Goal: Find specific fact: Find specific fact

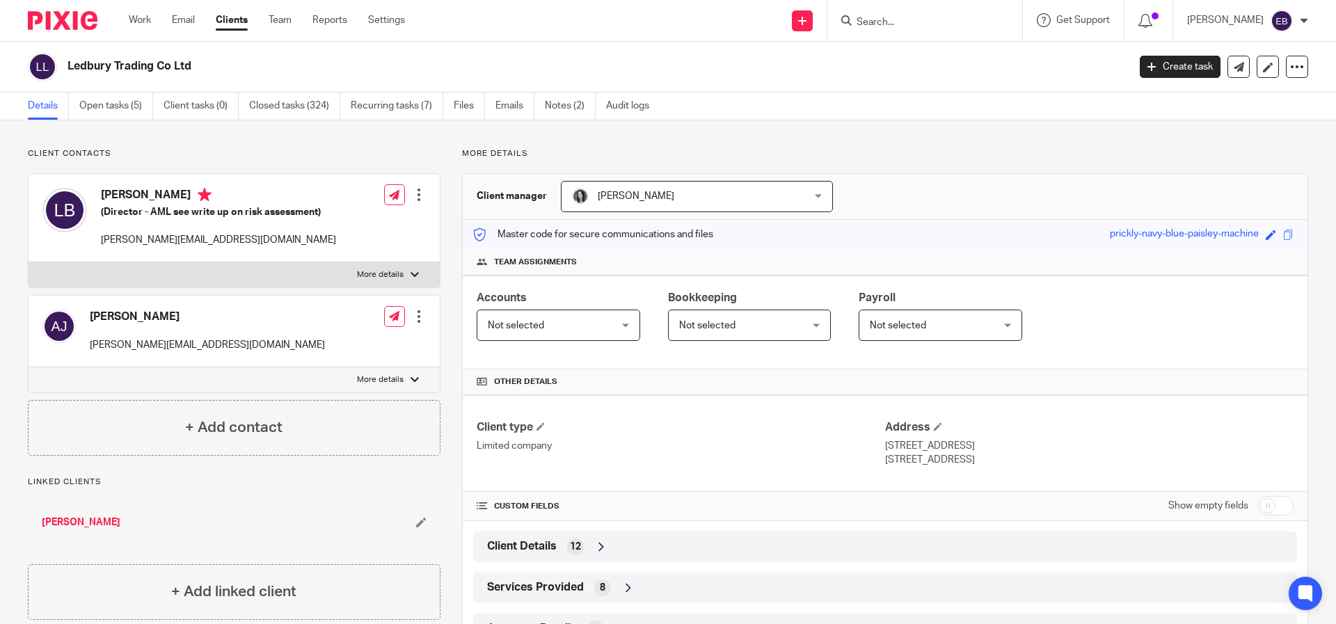
click at [977, 28] on input "Search" at bounding box center [917, 23] width 125 height 13
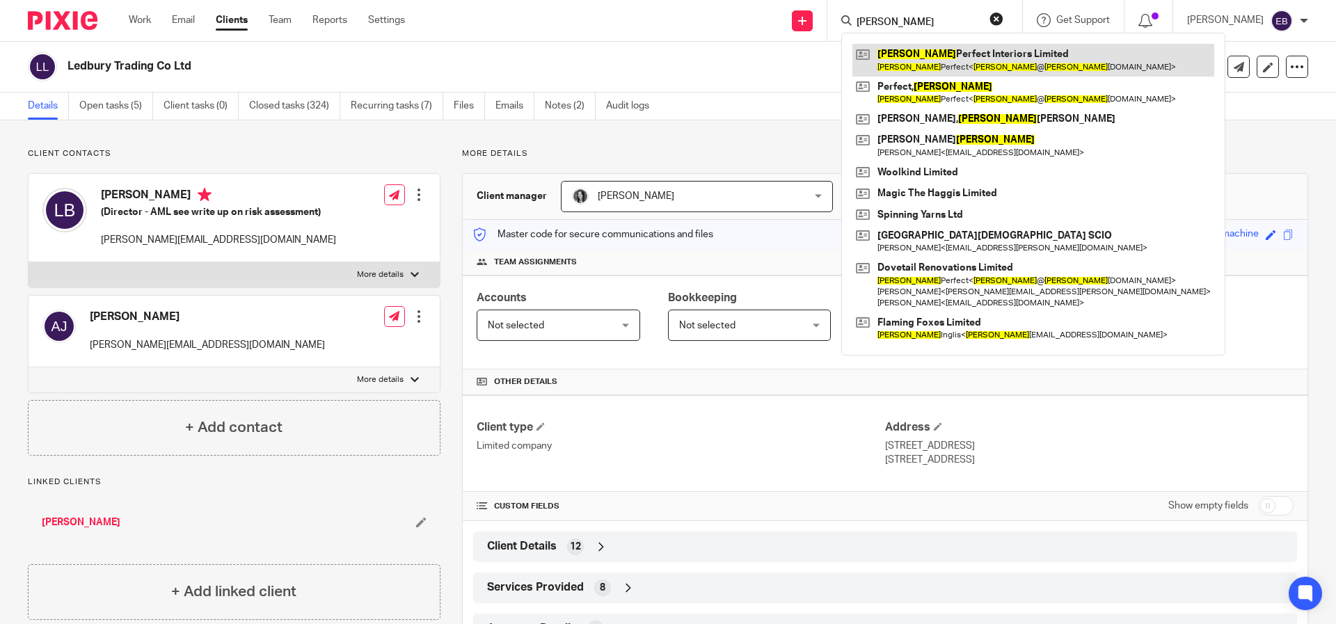
type input "Jane"
click at [1017, 68] on link at bounding box center [1034, 60] width 362 height 32
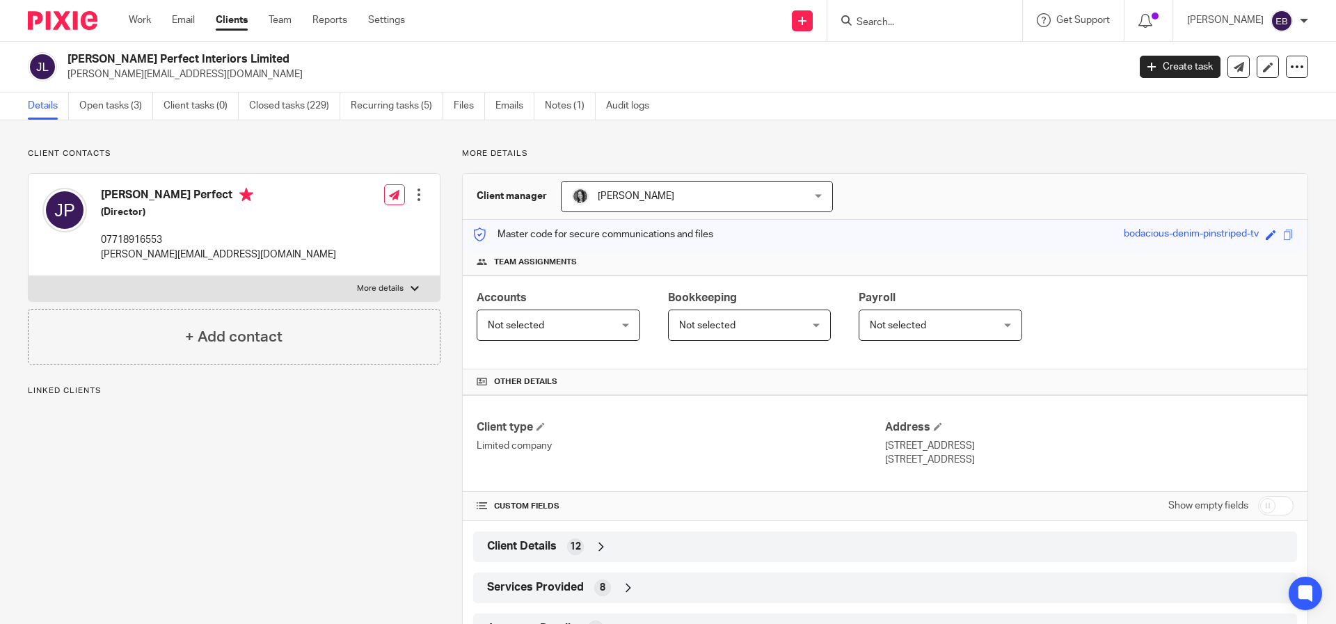
click at [545, 104] on ul "Details Open tasks (3) Client tasks (0) Closed tasks (229) Recurring tasks (5) …" at bounding box center [349, 106] width 642 height 27
click at [551, 106] on link "Notes (1)" at bounding box center [570, 106] width 51 height 27
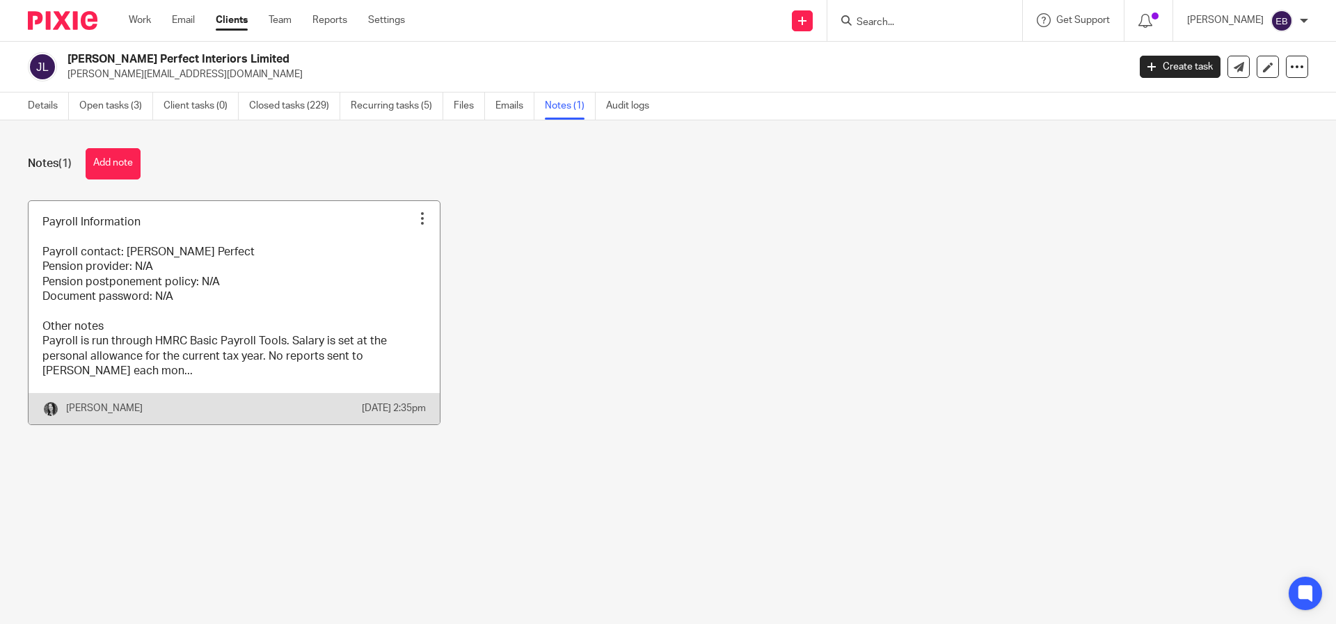
click at [244, 340] on link at bounding box center [234, 312] width 411 height 223
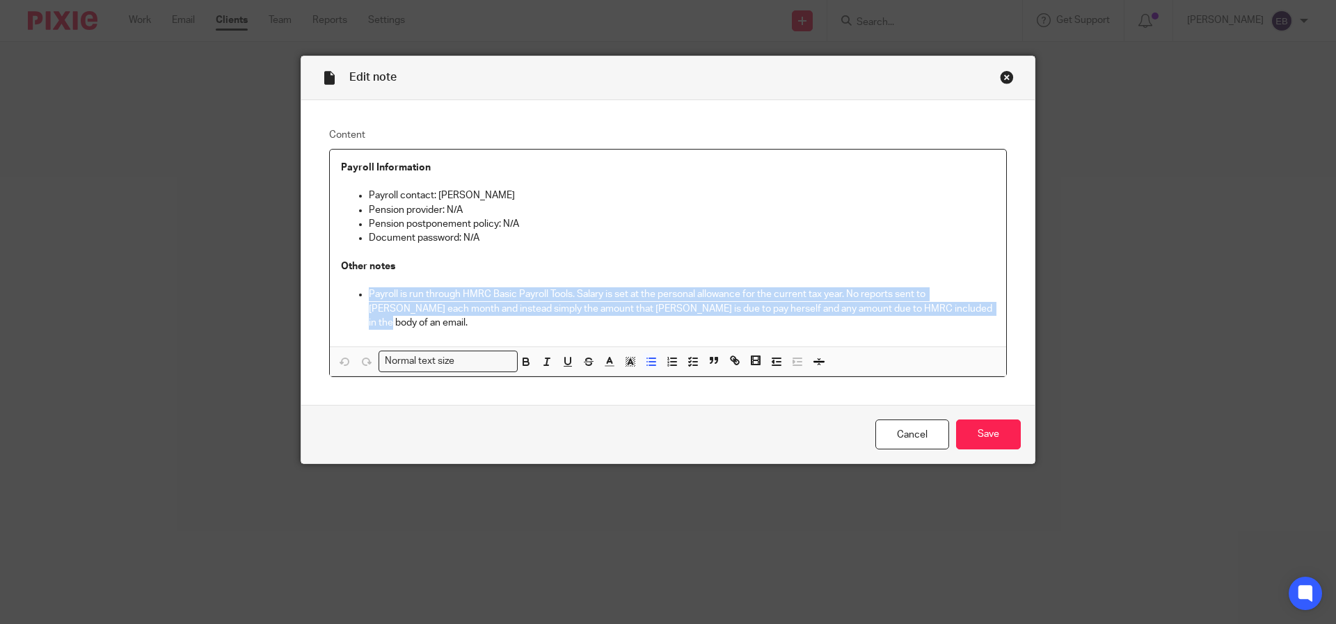
drag, startPoint x: 940, startPoint y: 313, endPoint x: 363, endPoint y: 297, distance: 576.5
click at [369, 297] on p "Payroll is run through HMRC Basic Payroll Tools. Salary is set at the personal …" at bounding box center [682, 308] width 626 height 42
copy p "Payroll is run through HMRC Basic Payroll Tools. Salary is set at the personal …"
click at [901, 433] on link "Cancel" at bounding box center [912, 435] width 74 height 30
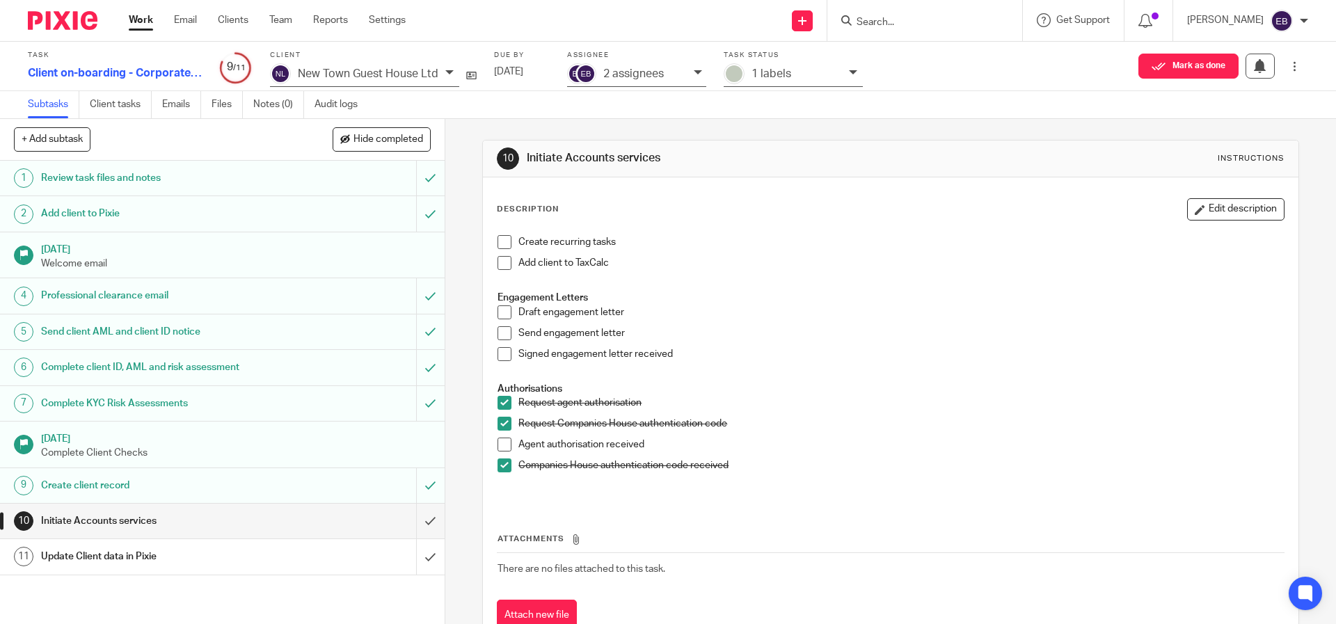
click at [959, 21] on input "Search" at bounding box center [917, 23] width 125 height 13
type input "Eighty"
click at [981, 54] on link at bounding box center [939, 54] width 173 height 21
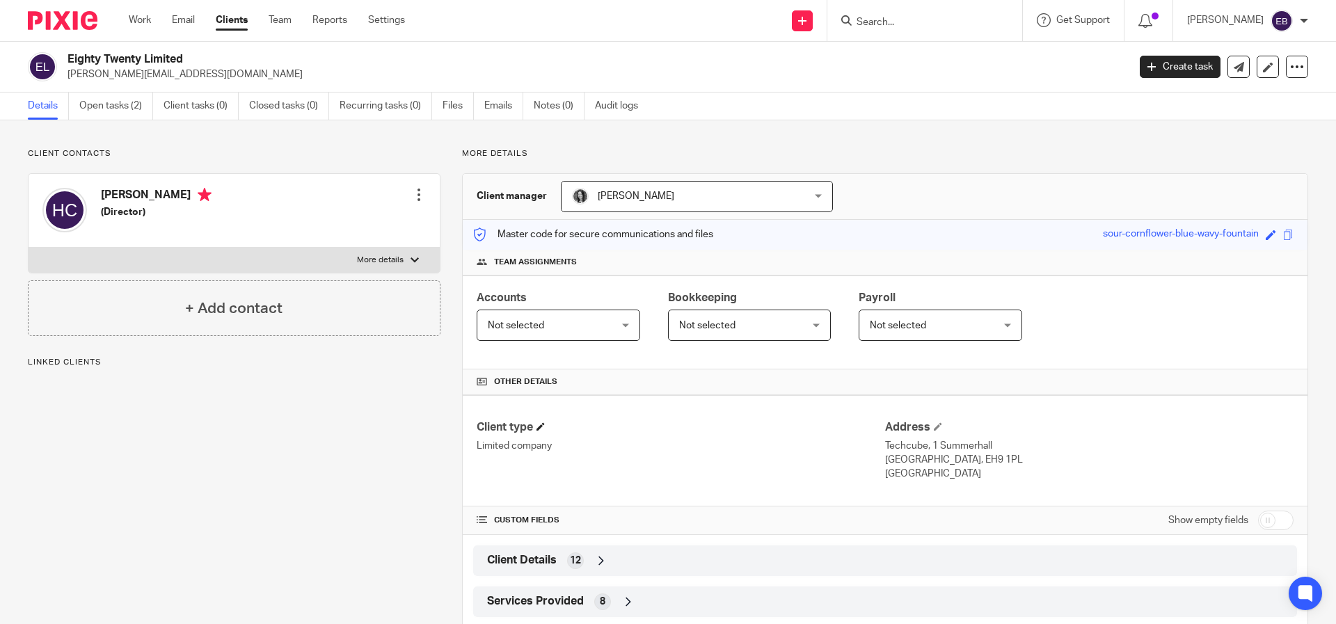
scroll to position [73, 0]
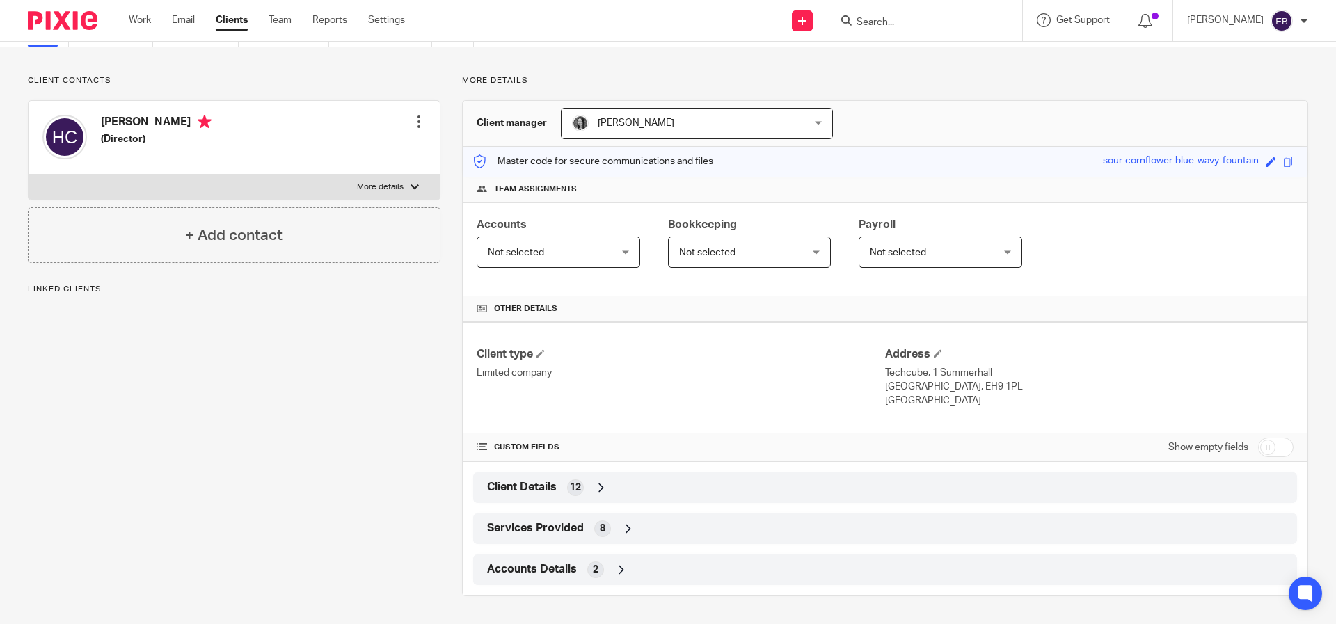
click at [536, 498] on div "Client Details 12" at bounding box center [885, 488] width 803 height 24
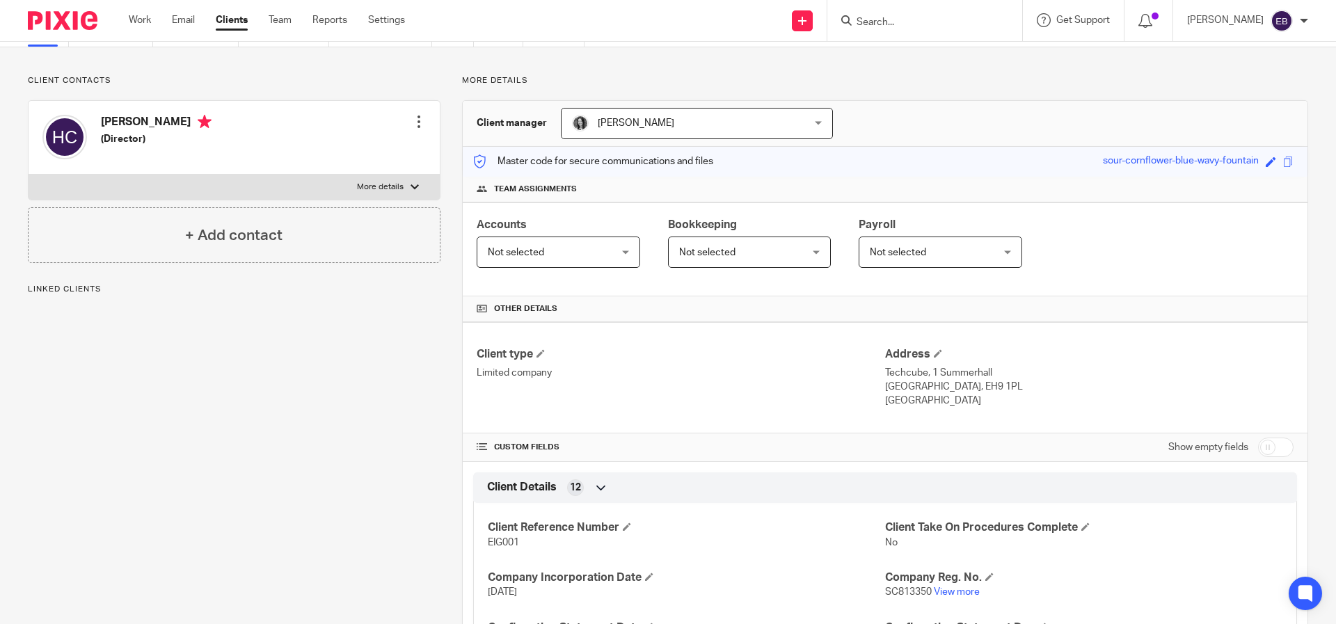
scroll to position [294, 0]
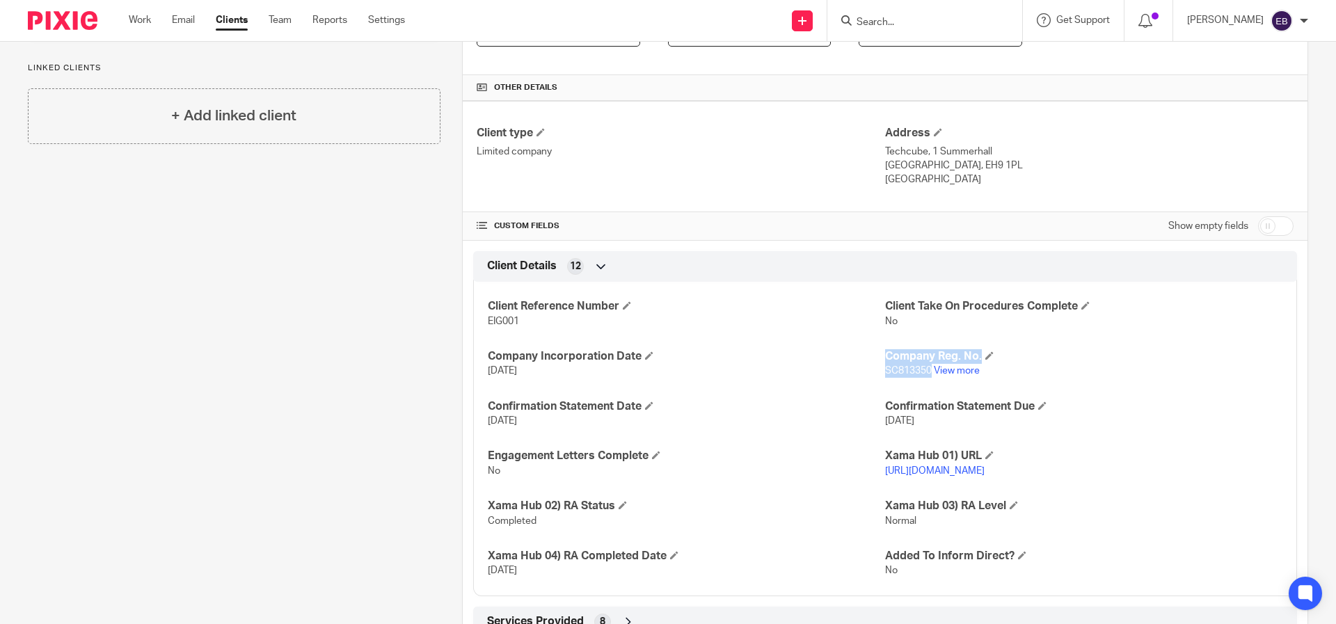
drag, startPoint x: 925, startPoint y: 370, endPoint x: 877, endPoint y: 368, distance: 48.0
click at [877, 368] on div "Client Reference Number EIG001 Client Take On Procedures Complete No Company In…" at bounding box center [885, 433] width 824 height 325
click at [885, 375] on span "SC813350" at bounding box center [908, 371] width 47 height 10
drag, startPoint x: 924, startPoint y: 372, endPoint x: 878, endPoint y: 376, distance: 46.1
click at [885, 376] on span "SC813350" at bounding box center [908, 371] width 47 height 10
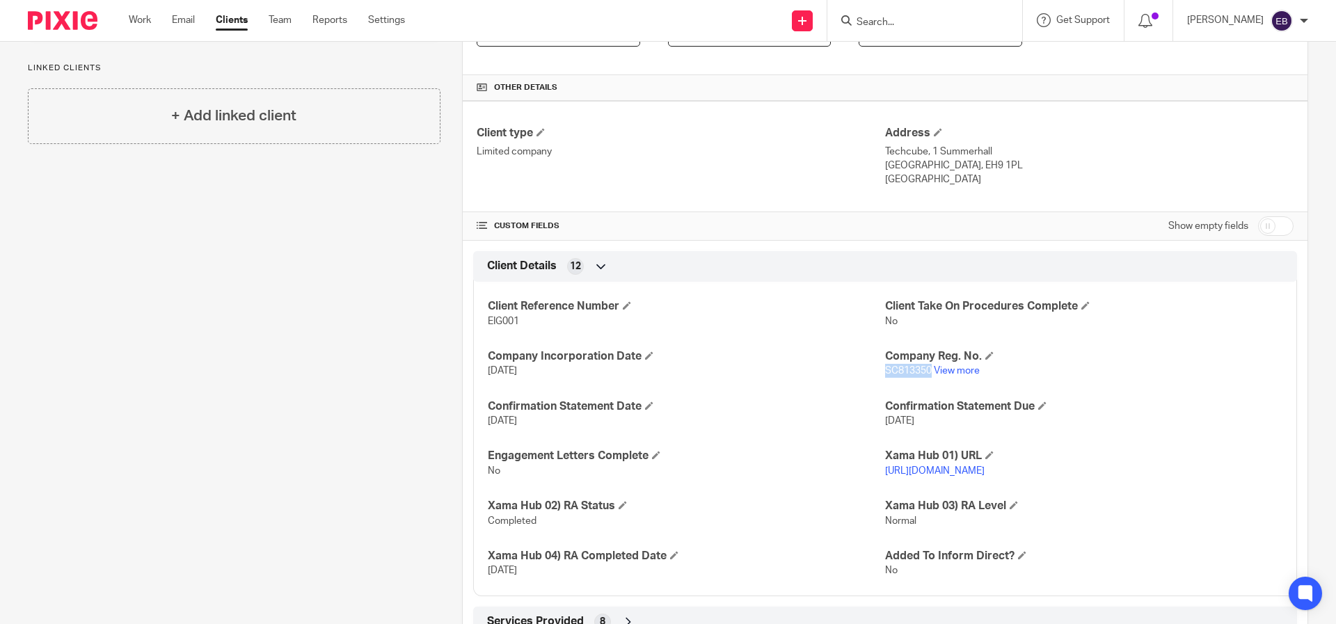
copy span "SC813350"
